Goal: Find specific page/section: Find specific page/section

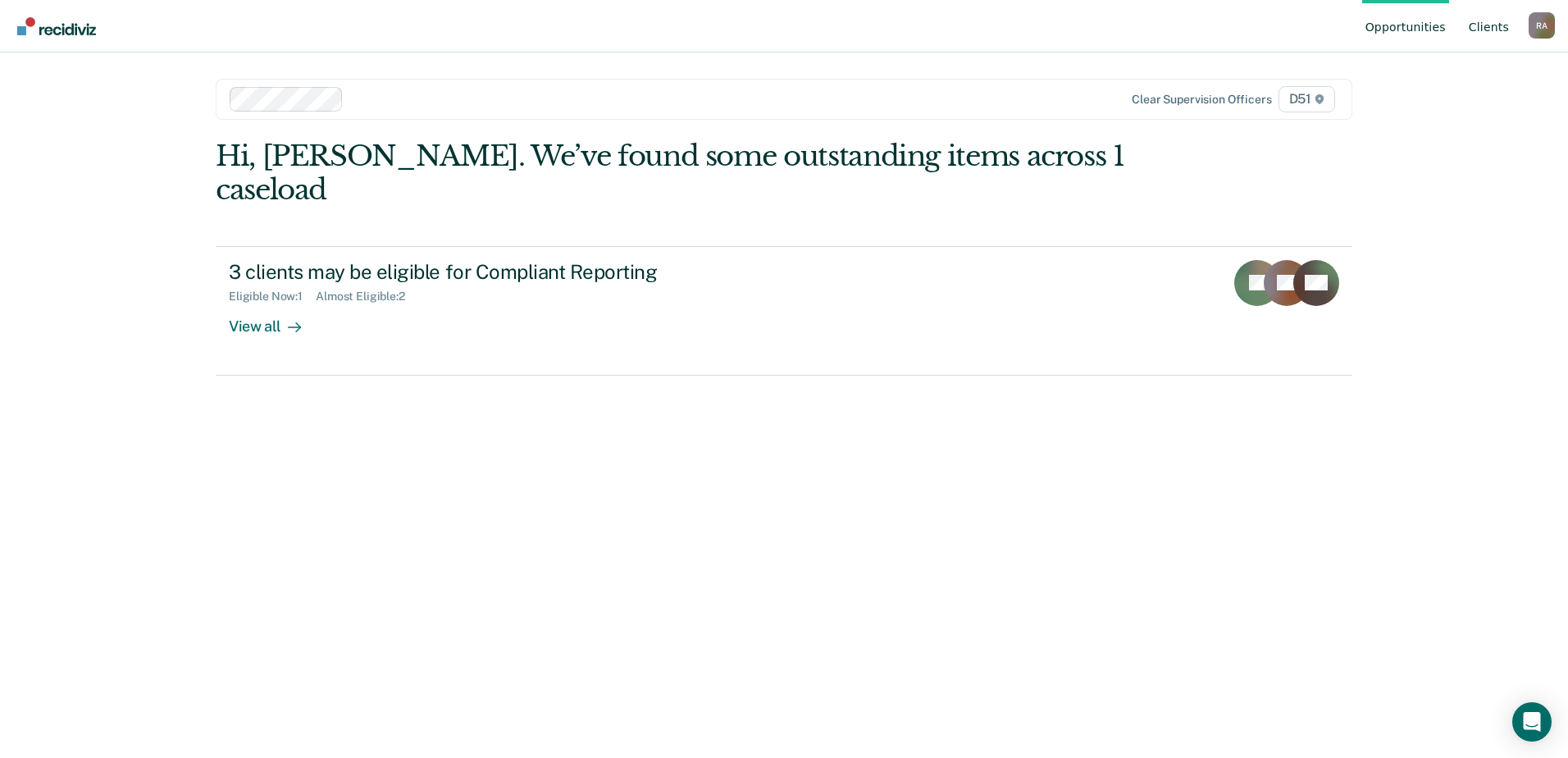
click at [1501, 21] on link "Client s" at bounding box center [1488, 26] width 47 height 53
click at [1488, 32] on link "Client s" at bounding box center [1488, 26] width 47 height 53
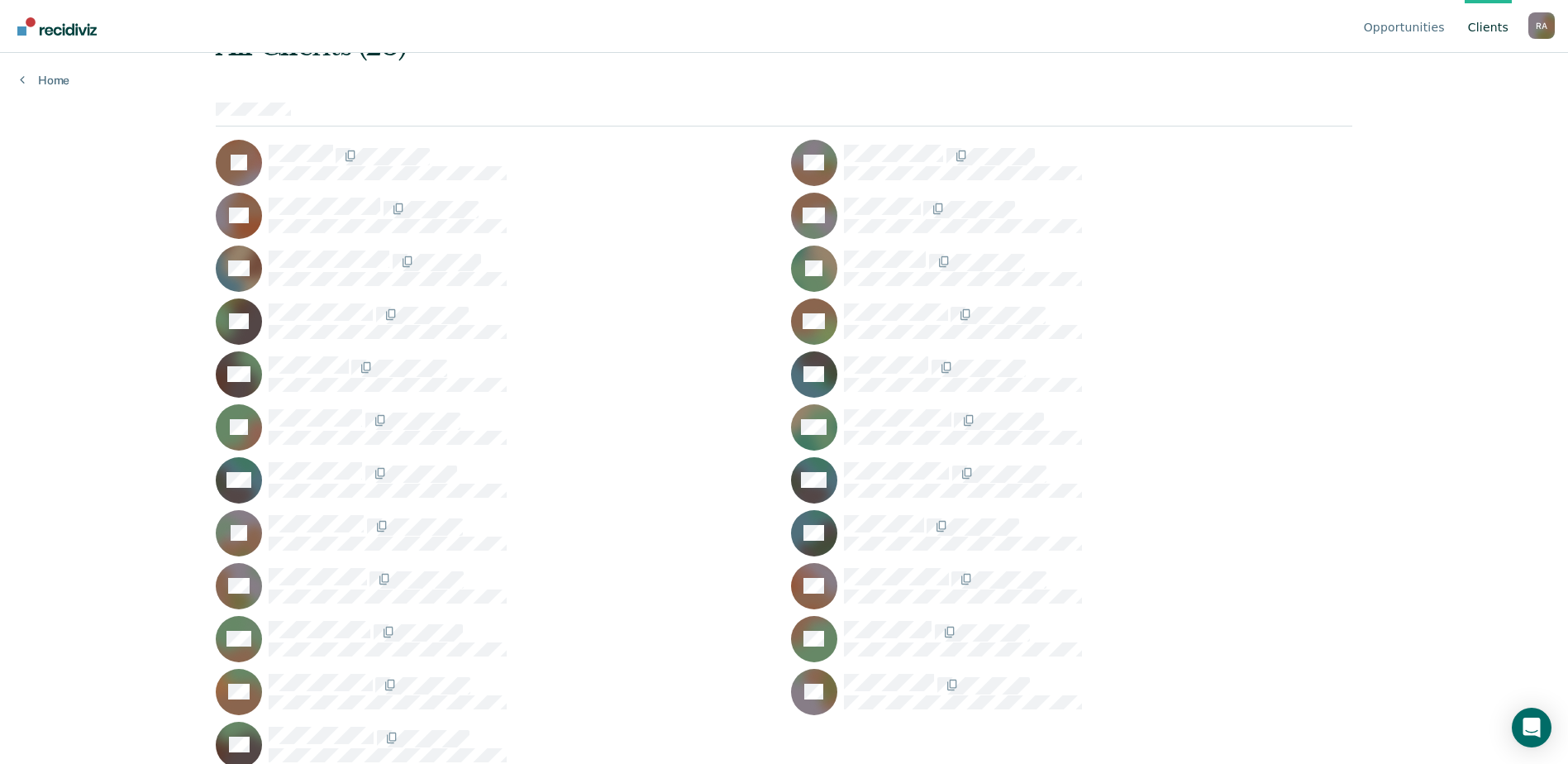
scroll to position [113, 0]
